Goal: Information Seeking & Learning: Find specific fact

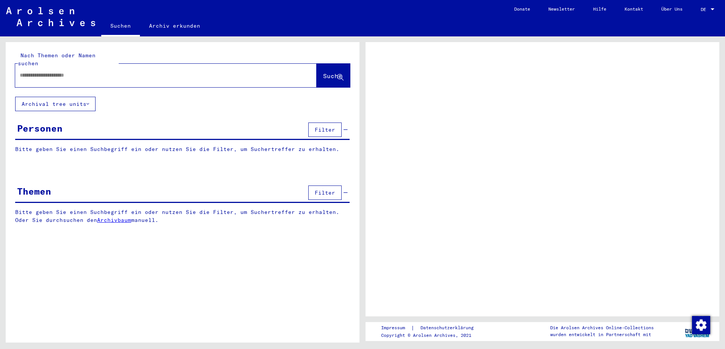
click at [75, 77] on div at bounding box center [166, 76] width 302 height 24
click at [74, 72] on div at bounding box center [156, 75] width 283 height 17
click at [76, 71] on input "text" at bounding box center [159, 75] width 279 height 8
type input "*****"
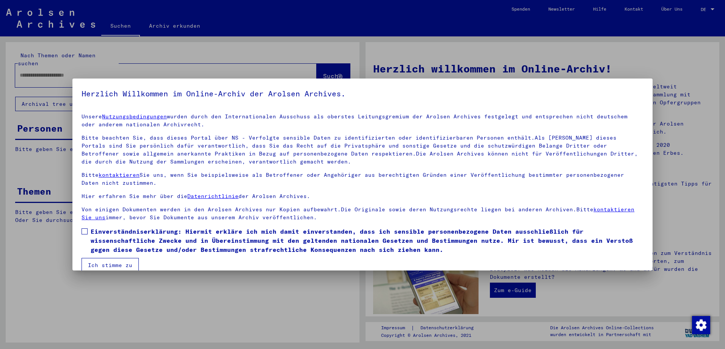
click at [102, 113] on link "Nutzungsbedingungen" at bounding box center [134, 116] width 65 height 7
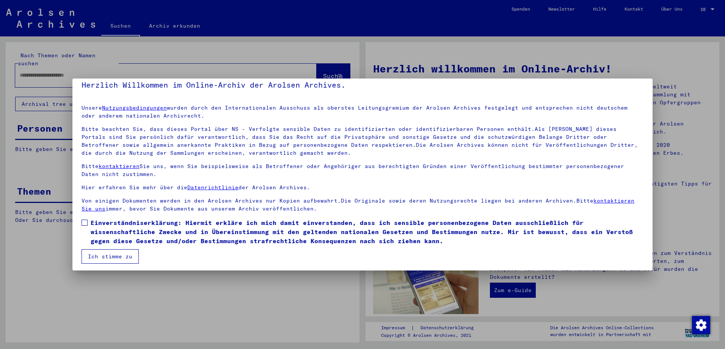
scroll to position [11, 0]
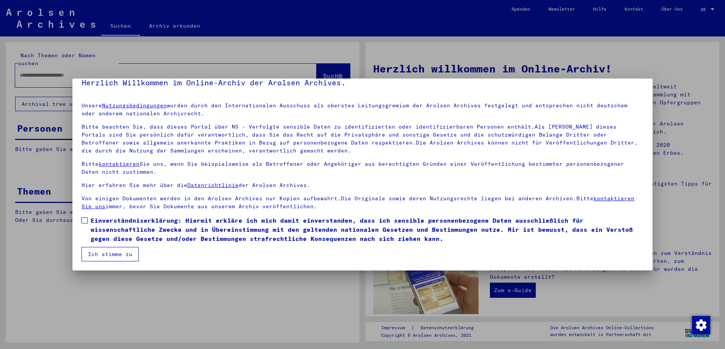
drag, startPoint x: 116, startPoint y: 252, endPoint x: 84, endPoint y: 229, distance: 39.8
click at [116, 252] on button "Ich stimme zu" at bounding box center [110, 254] width 57 height 14
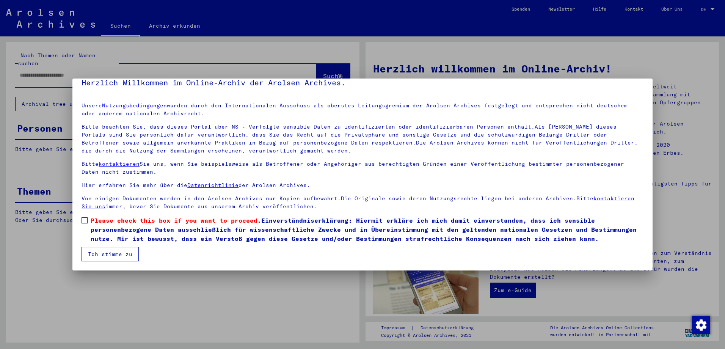
click at [82, 218] on span at bounding box center [85, 220] width 6 height 6
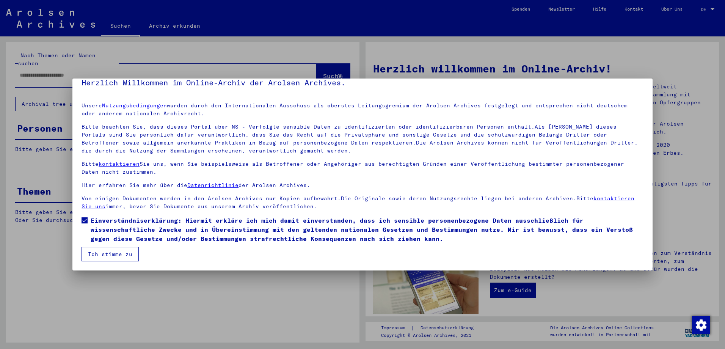
click at [93, 248] on button "Ich stimme zu" at bounding box center [110, 254] width 57 height 14
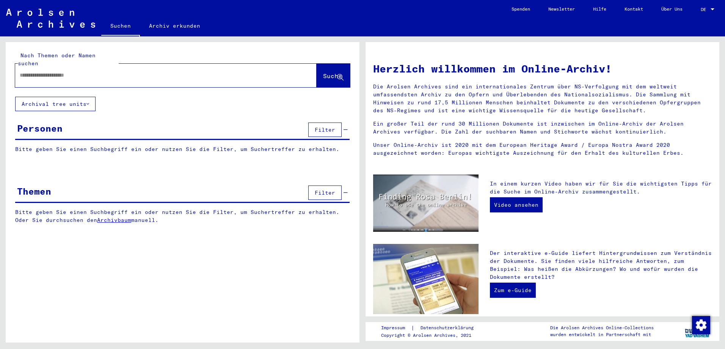
click at [72, 75] on div at bounding box center [154, 75] width 279 height 17
click at [73, 72] on div at bounding box center [154, 75] width 279 height 17
click at [75, 71] on input "text" at bounding box center [157, 75] width 274 height 8
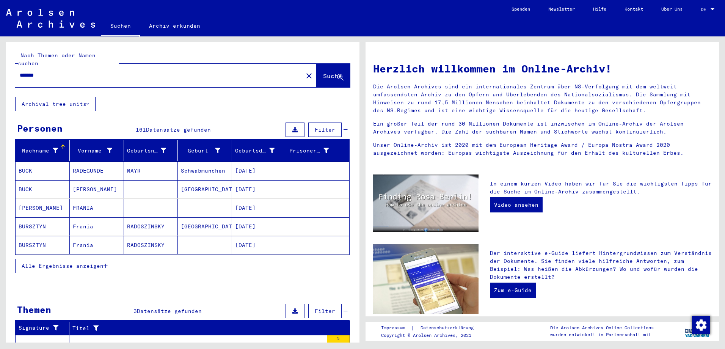
click at [33, 217] on mat-cell "BURSZTYN" at bounding box center [43, 226] width 54 height 18
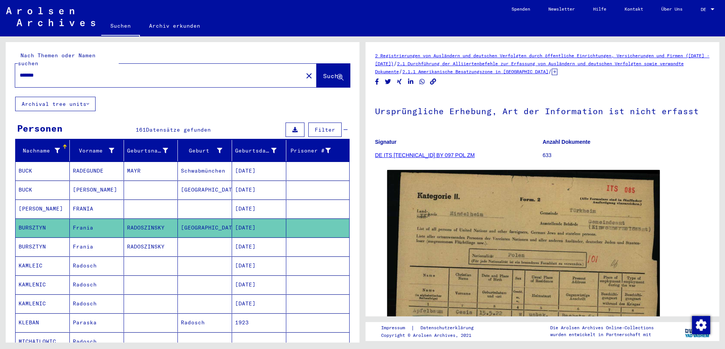
click at [66, 71] on input "*******" at bounding box center [159, 75] width 279 height 8
type input "**********"
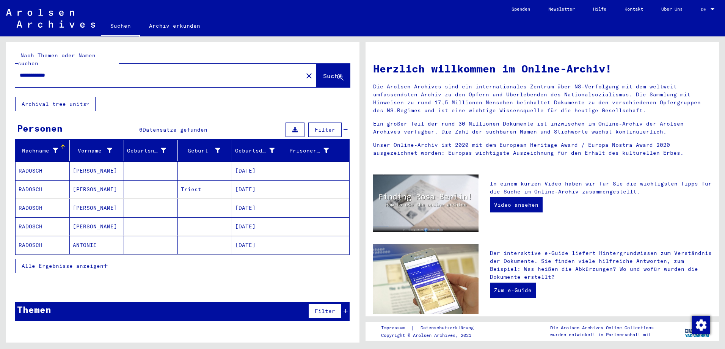
click at [48, 181] on mat-cell "RADOSCH" at bounding box center [43, 189] width 54 height 18
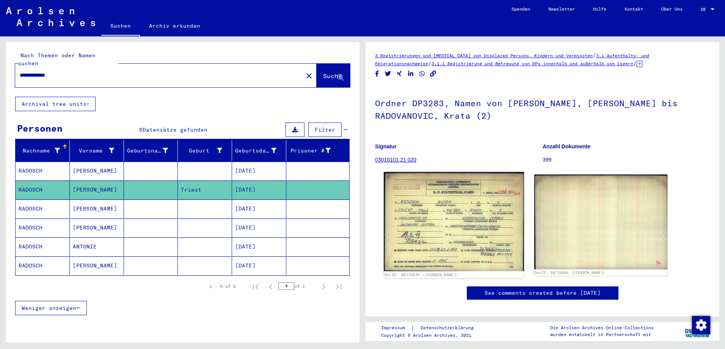
click at [460, 211] on img at bounding box center [454, 221] width 140 height 99
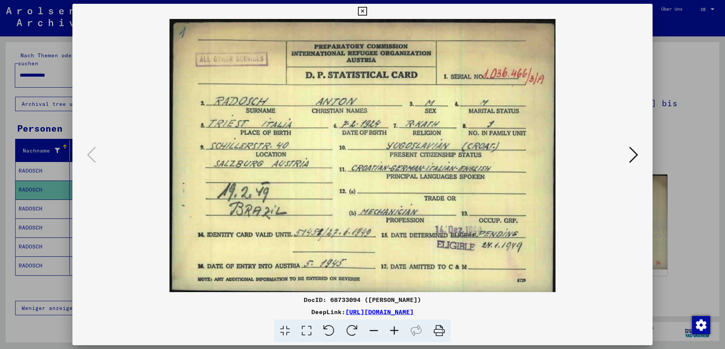
click at [679, 123] on div at bounding box center [362, 174] width 725 height 349
